Goal: Find specific page/section: Find specific page/section

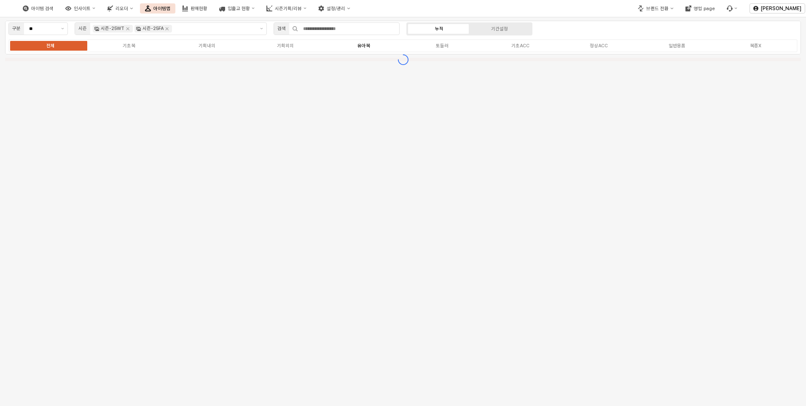
click at [372, 48] on label "유아복" at bounding box center [364, 45] width 78 height 7
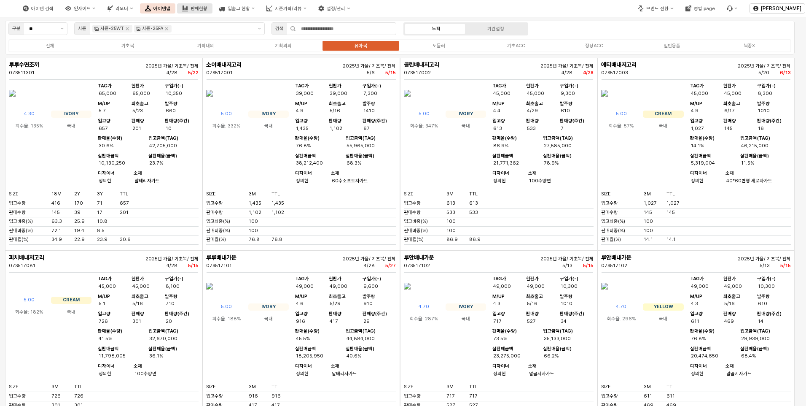
click at [212, 12] on button "판매현황" at bounding box center [194, 8] width 35 height 10
click at [207, 10] on div "판매현황" at bounding box center [199, 8] width 17 height 5
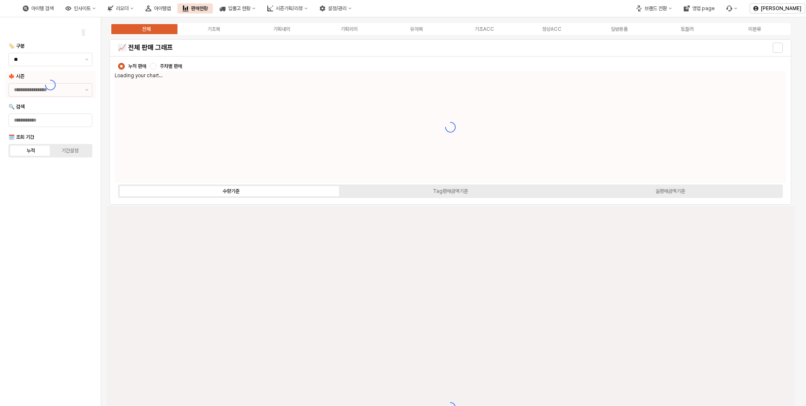
type input "****"
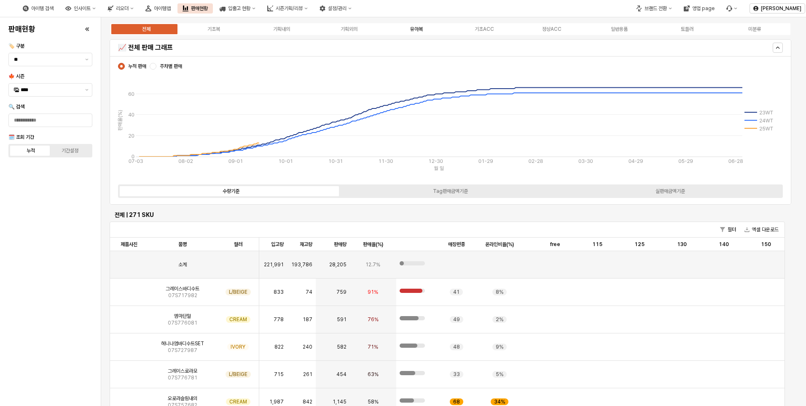
click at [416, 32] on div "유아복" at bounding box center [416, 29] width 13 height 6
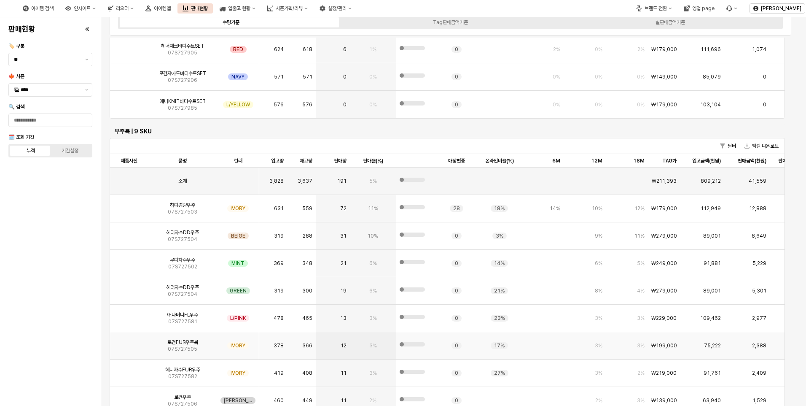
scroll to position [2277, 0]
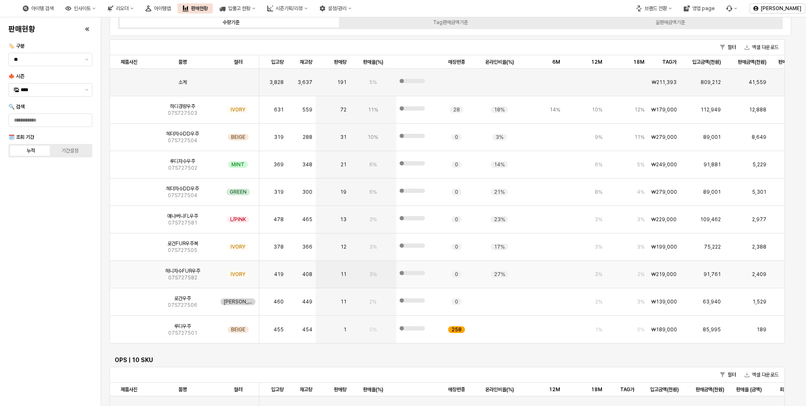
click at [129, 271] on img "App Frame" at bounding box center [129, 271] width 0 height 0
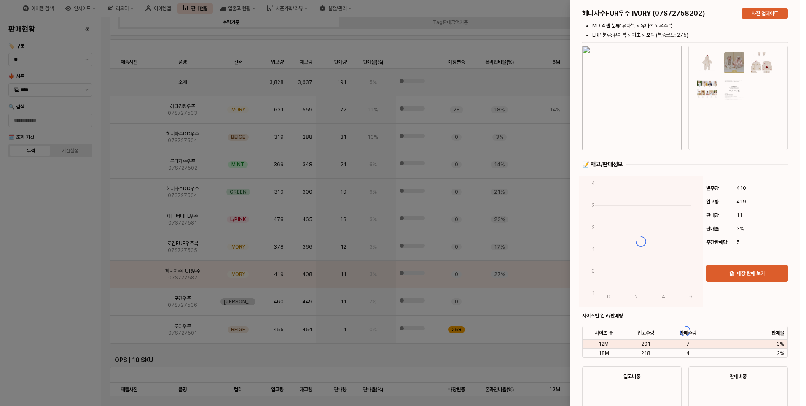
click at [653, 117] on div at bounding box center [684, 330] width 229 height 661
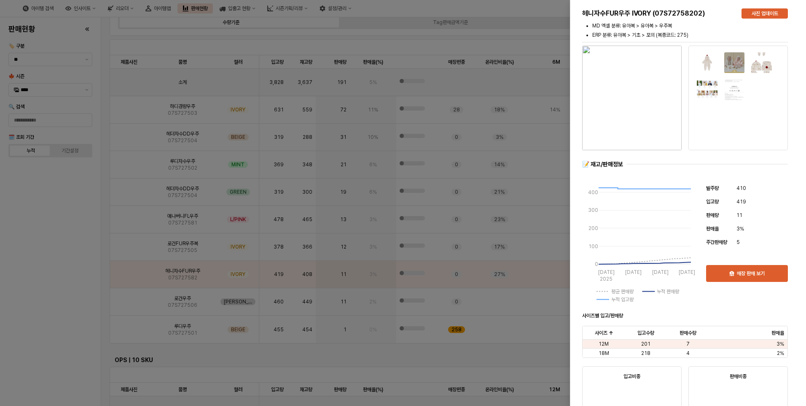
click at [631, 101] on img "button" at bounding box center [631, 98] width 99 height 105
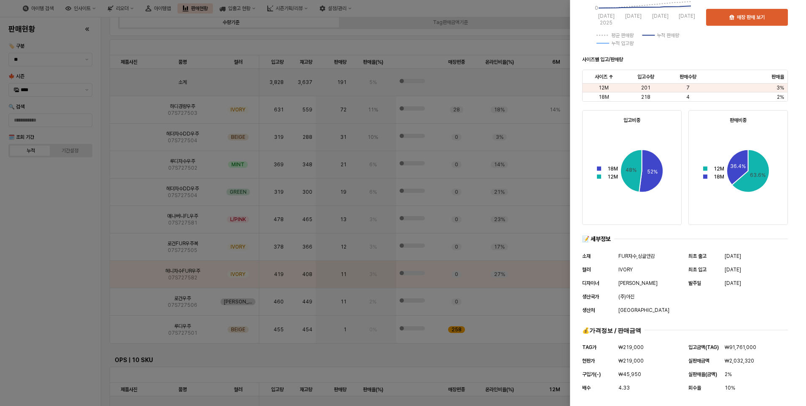
scroll to position [257, 0]
click at [10, 240] on div at bounding box center [403, 203] width 806 height 406
